Goal: Information Seeking & Learning: Understand process/instructions

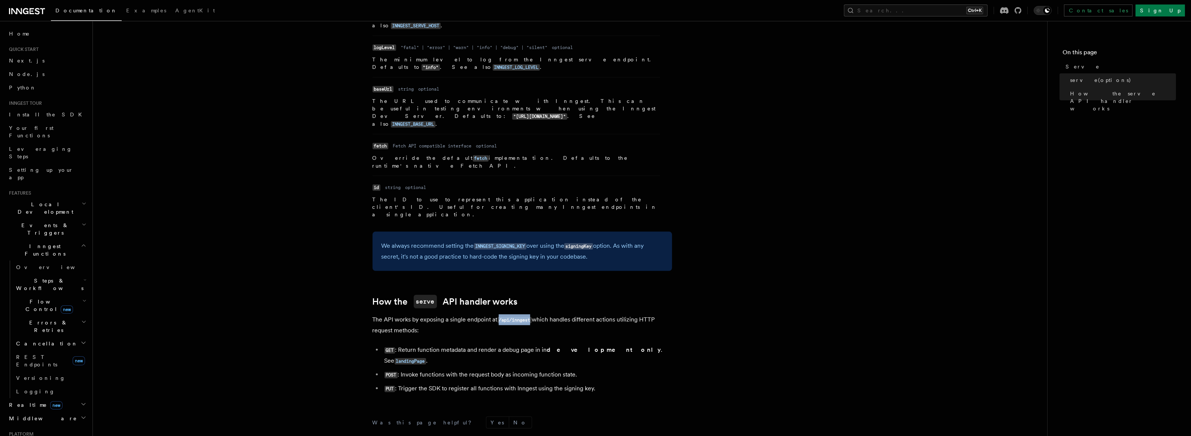
drag, startPoint x: 500, startPoint y: 226, endPoint x: 531, endPoint y: 228, distance: 31.1
click at [531, 317] on code "/api/inngest" at bounding box center [514, 320] width 34 height 6
copy code "/api/inngest"
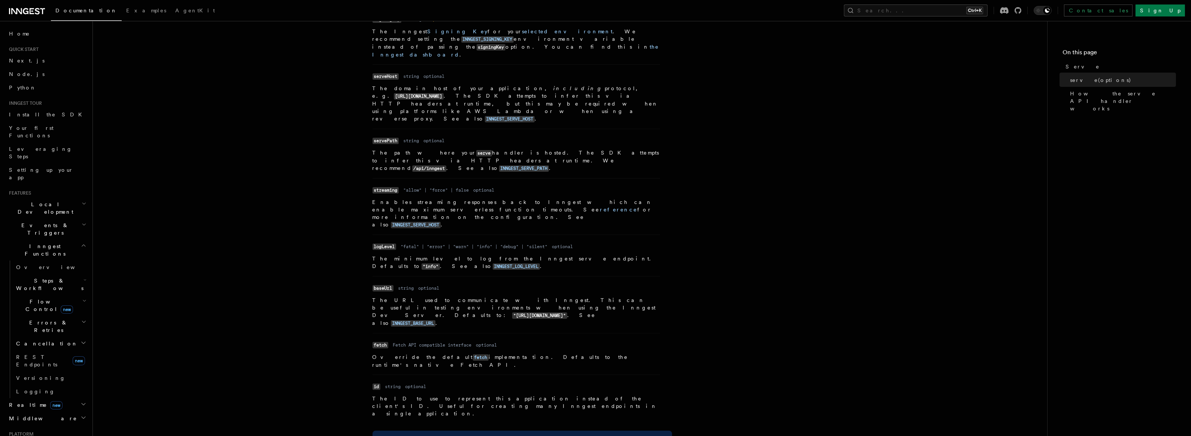
scroll to position [601, 0]
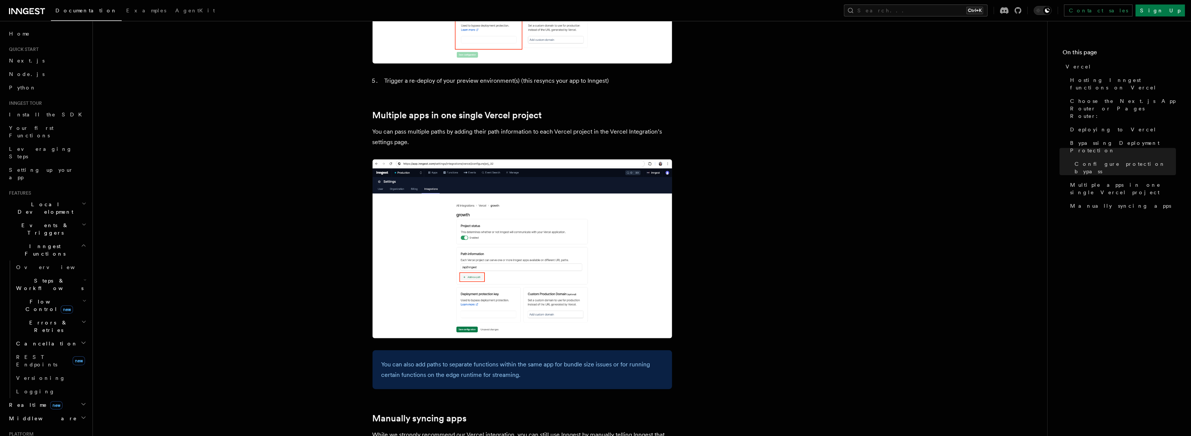
scroll to position [949, 0]
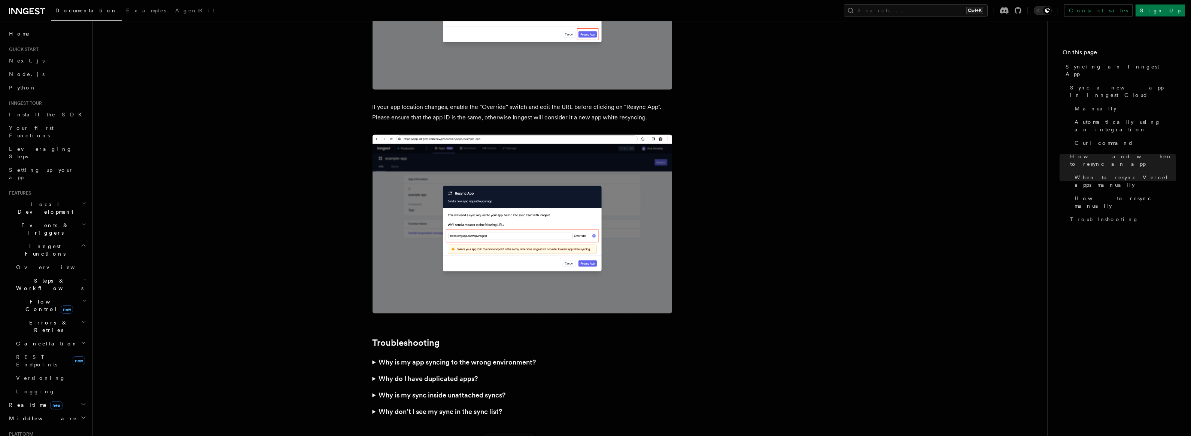
scroll to position [2050, 0]
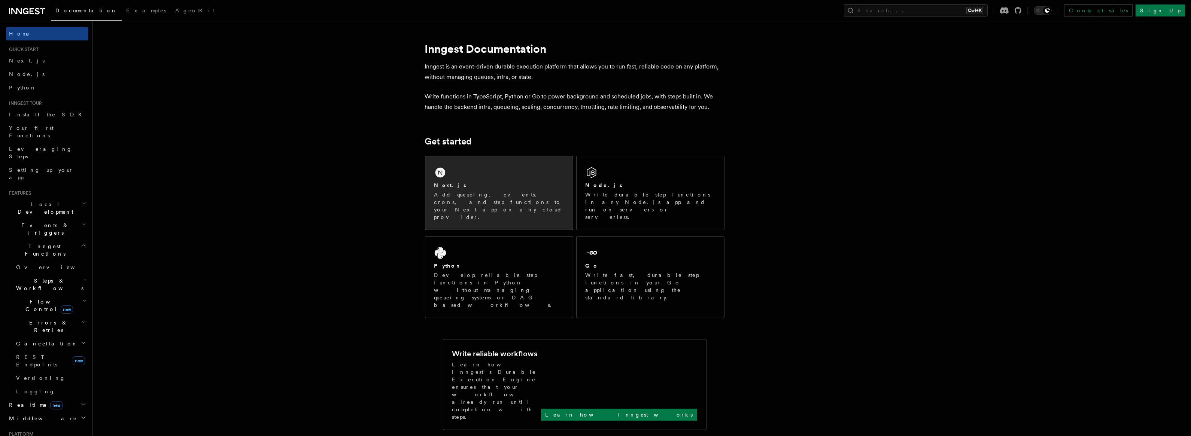
click at [519, 195] on p "Add queueing, events, crons, and step functions to your Next app on any cloud p…" at bounding box center [498, 206] width 129 height 30
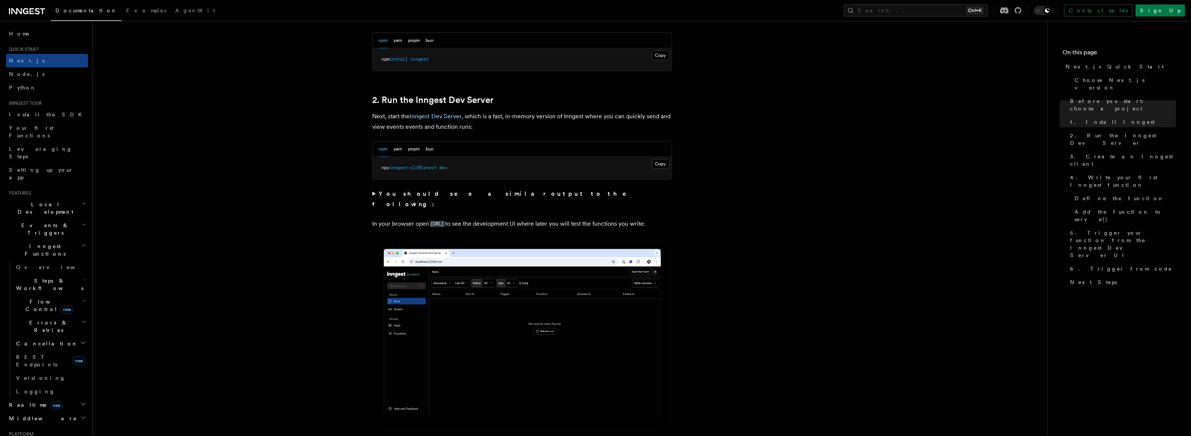
scroll to position [468, 0]
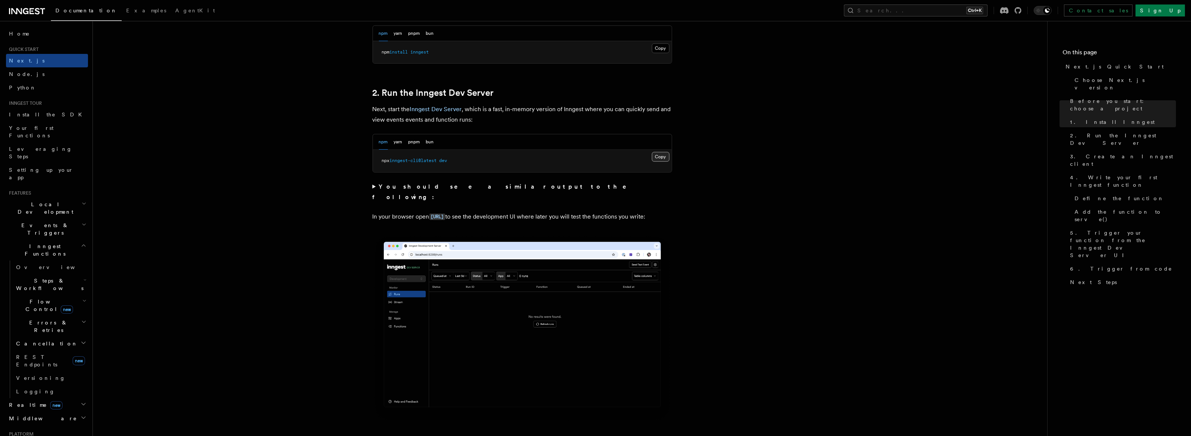
click at [663, 155] on button "Copy Copied" at bounding box center [661, 157] width 18 height 10
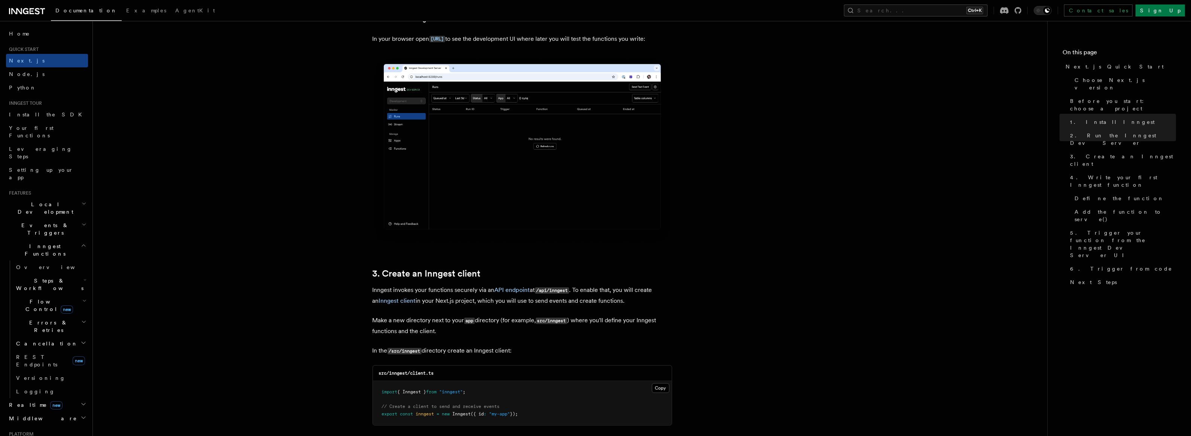
scroll to position [608, 0]
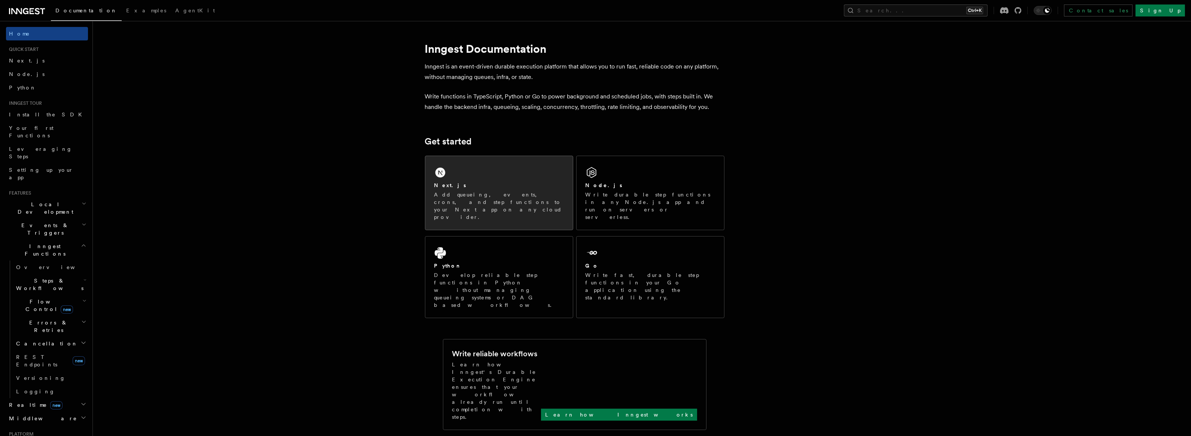
click at [515, 186] on div "Next.js" at bounding box center [498, 186] width 129 height 8
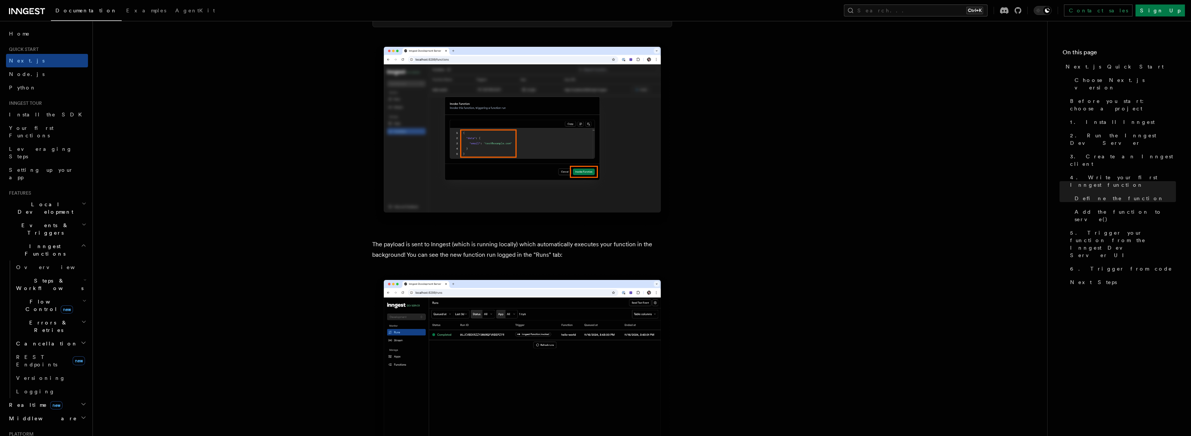
scroll to position [2339, 0]
